Goal: Find contact information: Find contact information

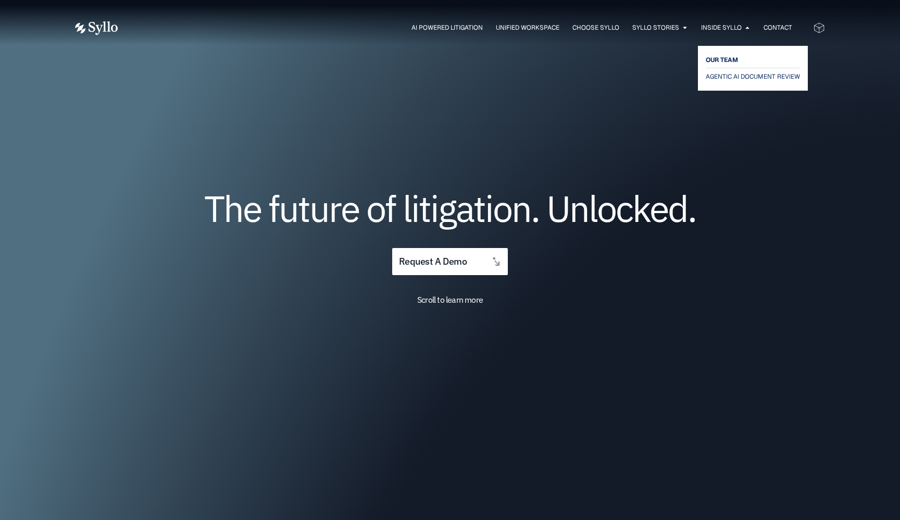
click at [718, 58] on span "OUR TEAM" at bounding box center [722, 60] width 32 height 13
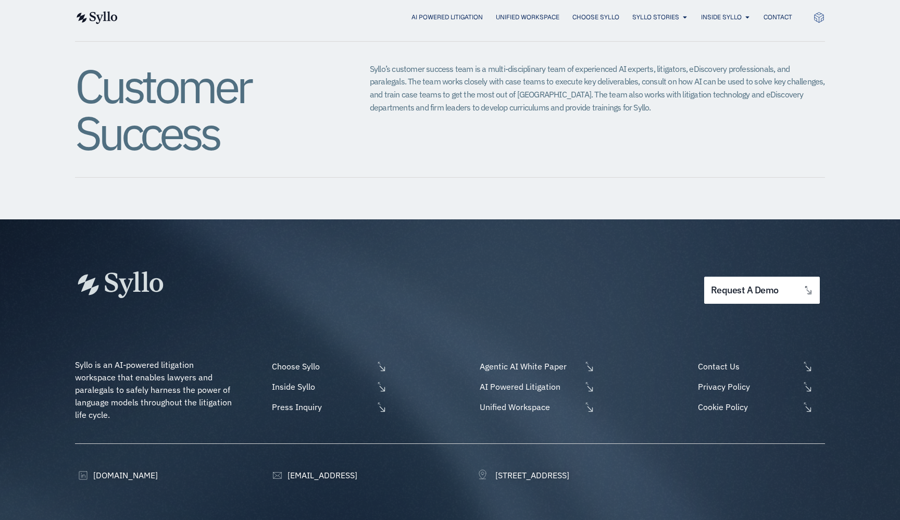
scroll to position [1250, 0]
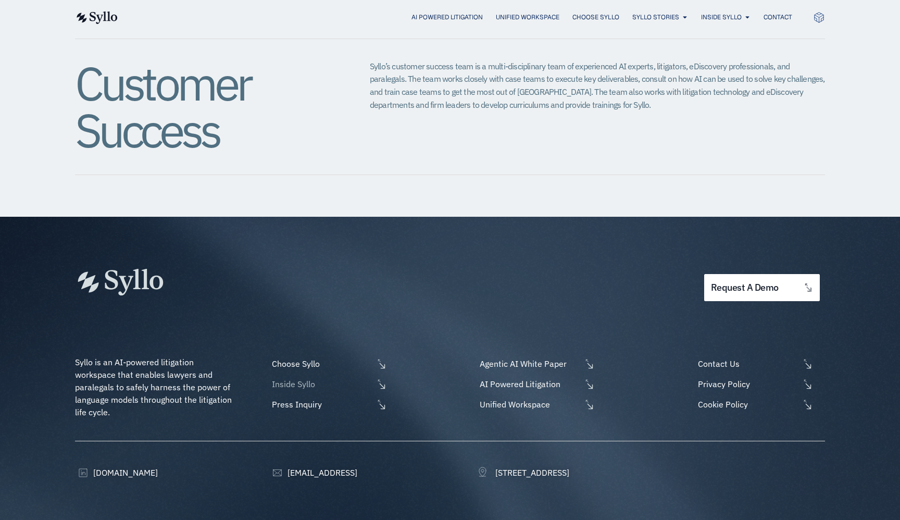
click at [298, 378] on span "Inside Syllo" at bounding box center [321, 384] width 104 height 13
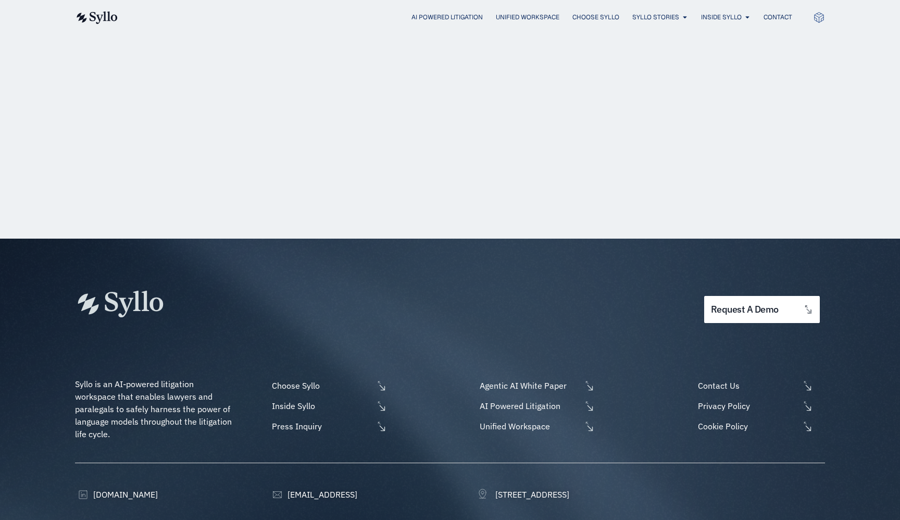
scroll to position [1250, 0]
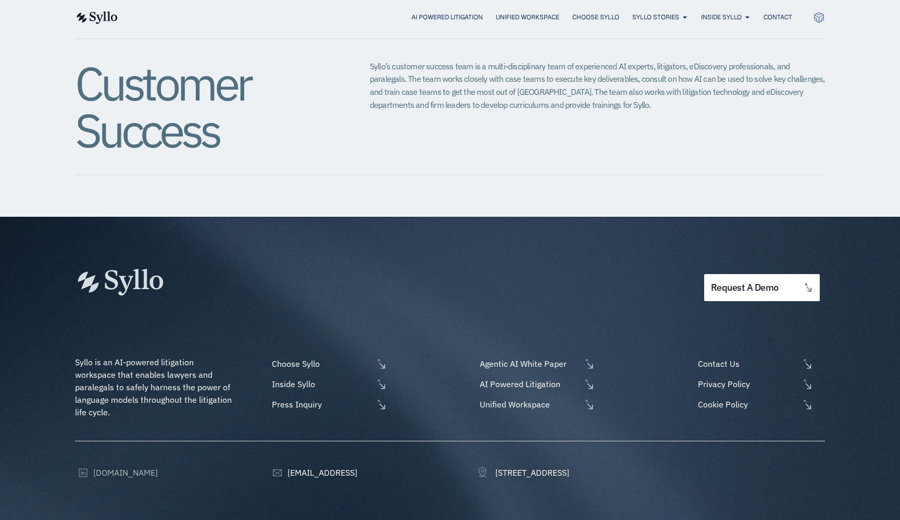
click at [133, 466] on span "[DOMAIN_NAME]" at bounding box center [124, 472] width 67 height 13
